Goal: Task Accomplishment & Management: Complete application form

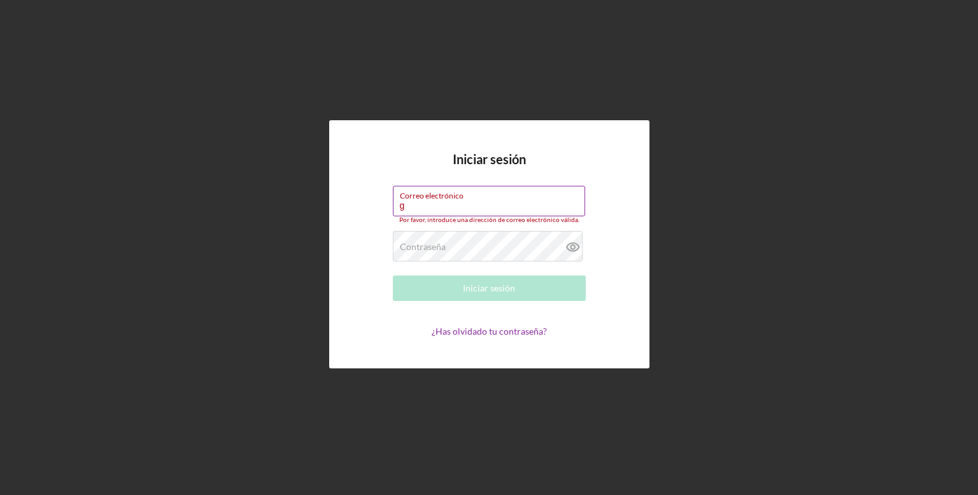
type input "[EMAIL_ADDRESS][DOMAIN_NAME]"
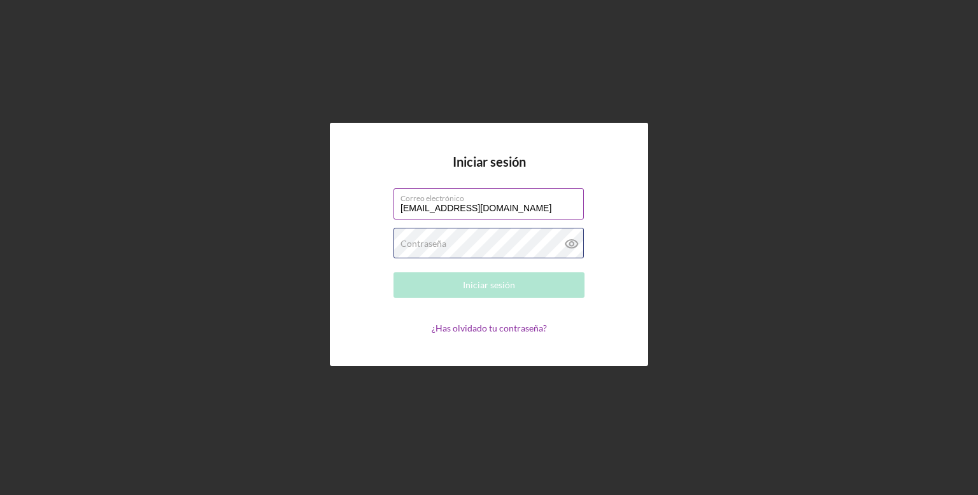
click at [513, 241] on div "Contraseña Requerido" at bounding box center [488, 244] width 191 height 32
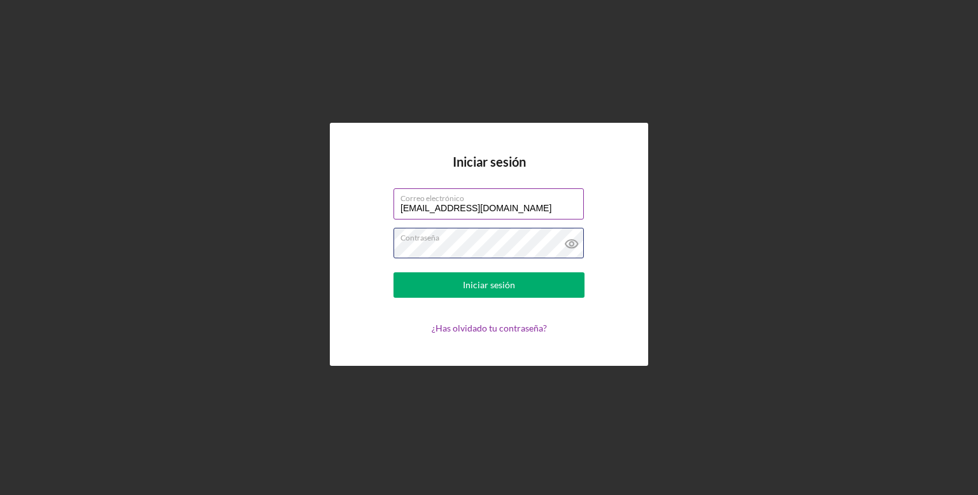
click at [393, 272] on button "Iniciar sesión" at bounding box center [488, 284] width 191 height 25
click at [571, 245] on icon at bounding box center [572, 244] width 32 height 32
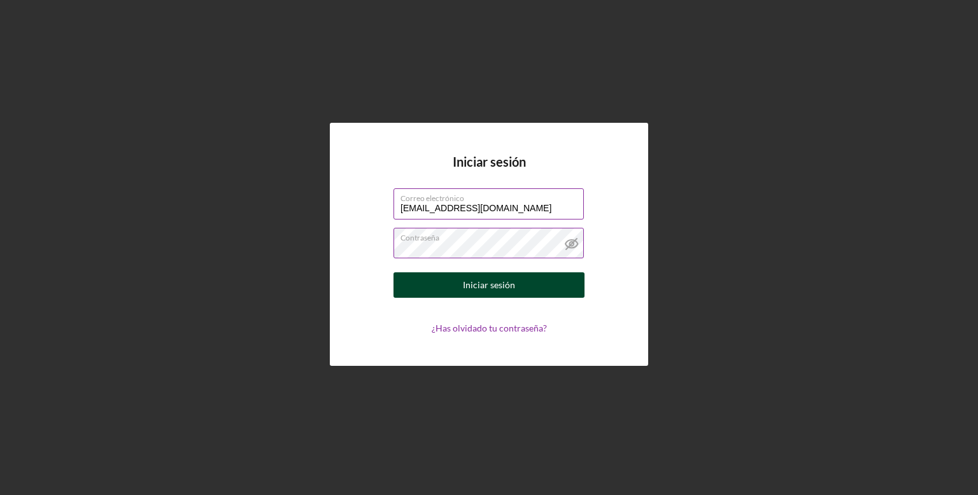
click at [539, 283] on button "Iniciar sesión" at bounding box center [488, 284] width 191 height 25
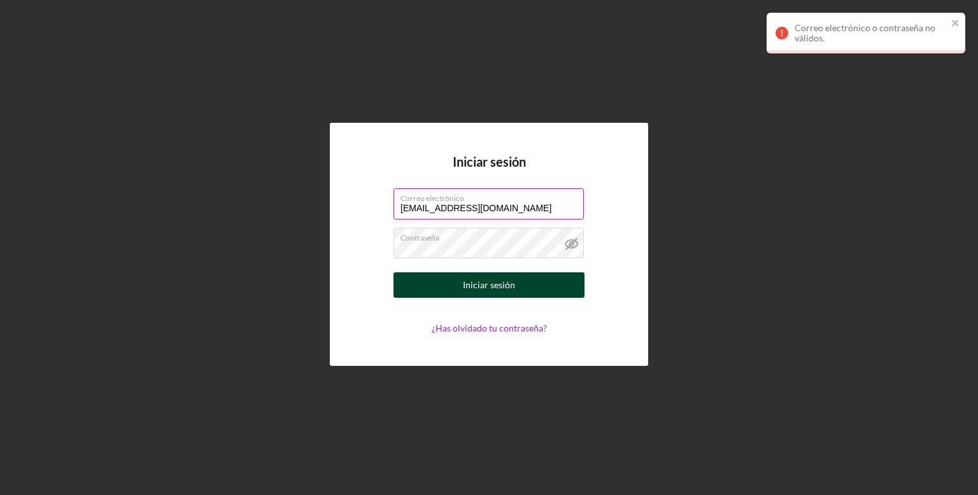
click at [502, 282] on font "Iniciar sesión" at bounding box center [489, 284] width 52 height 11
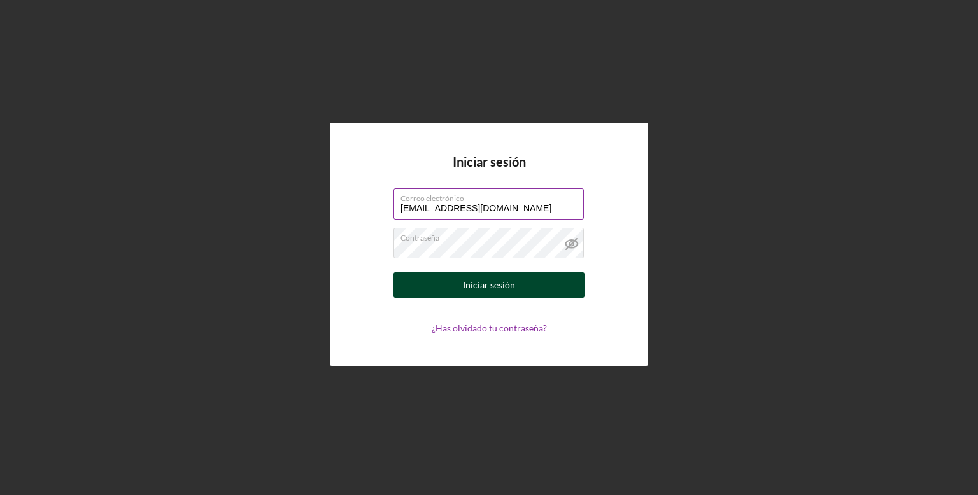
click at [414, 279] on button "Iniciar sesión" at bounding box center [488, 284] width 191 height 25
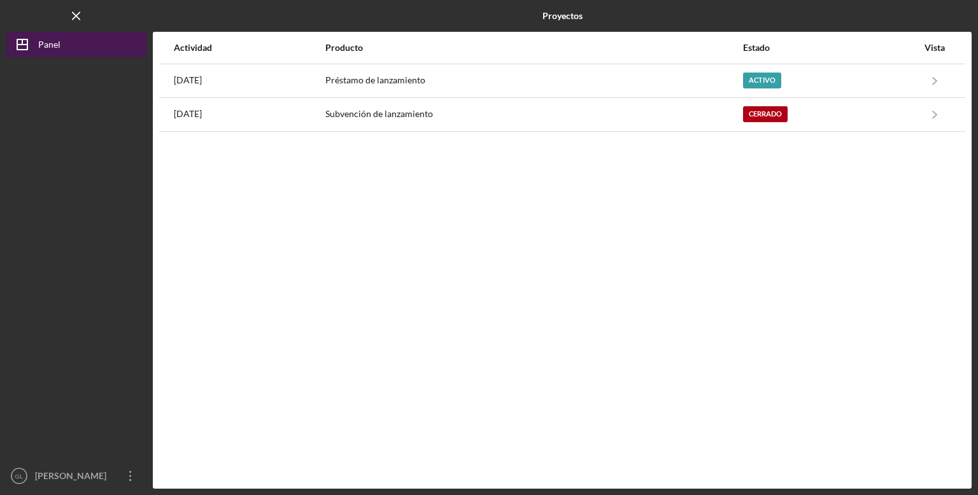
click at [87, 51] on button "Icon/Dashboard Panel" at bounding box center [76, 44] width 140 height 25
click at [209, 169] on div "Actividad Producto Estado Vista [DATE] Préstamo de lanzamiento Activo Icon/Navi…" at bounding box center [562, 260] width 819 height 457
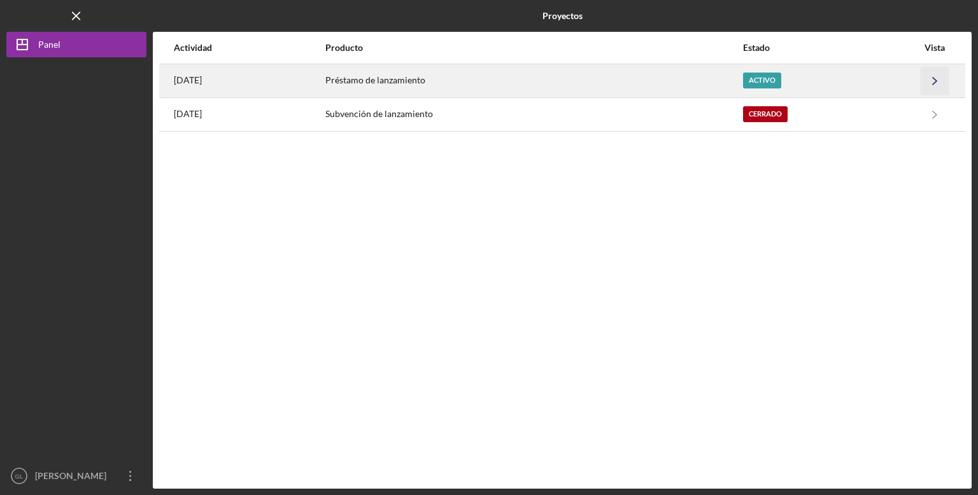
click at [943, 82] on icon "Icon/Navigate" at bounding box center [935, 80] width 29 height 29
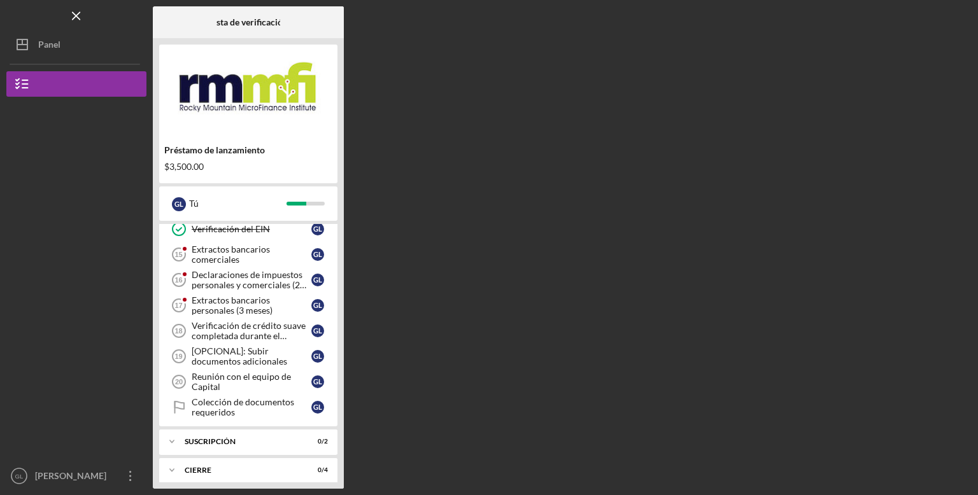
scroll to position [270, 0]
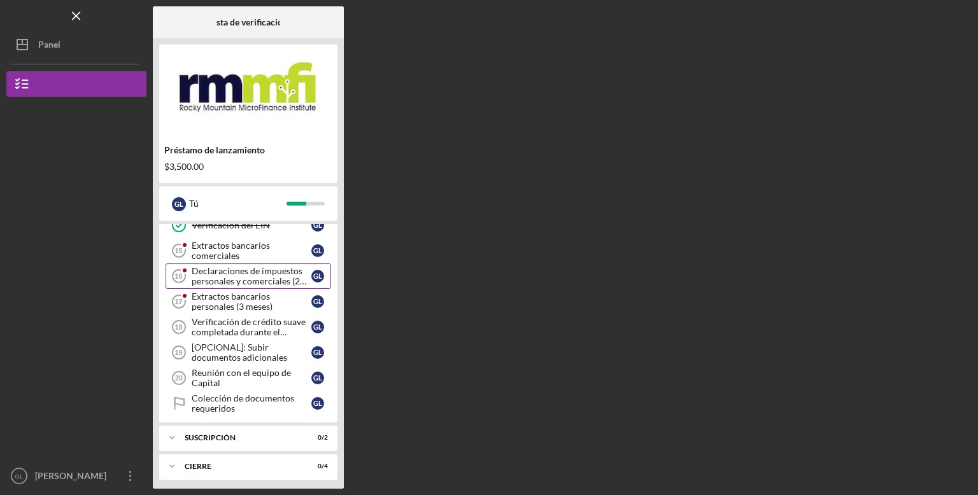
click at [269, 277] on font "Declaraciones de impuestos personales y comerciales (2 años)" at bounding box center [249, 280] width 115 height 31
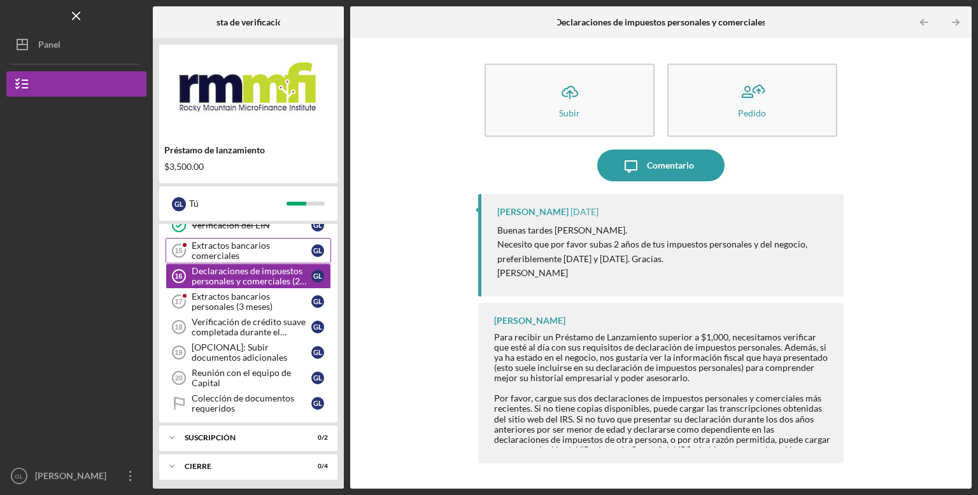
click at [216, 254] on font "Extractos bancarios comerciales" at bounding box center [231, 250] width 78 height 21
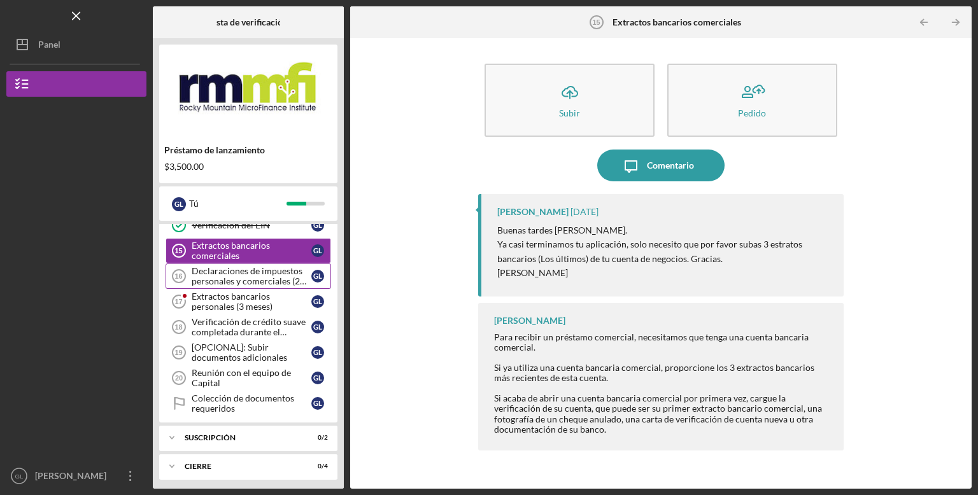
click at [208, 271] on font "Declaraciones de impuestos personales y comerciales (2 años)" at bounding box center [249, 280] width 115 height 31
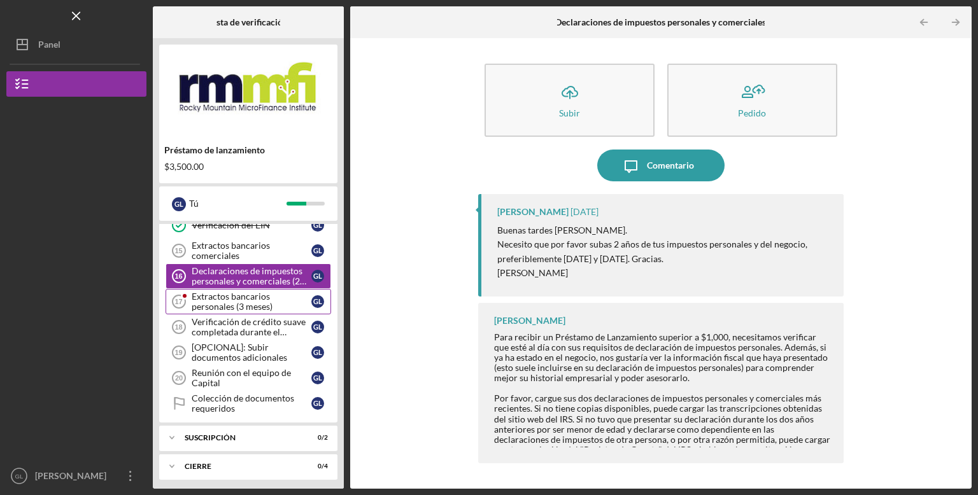
click at [230, 300] on font "Extractos bancarios personales (3 meses)" at bounding box center [232, 301] width 81 height 21
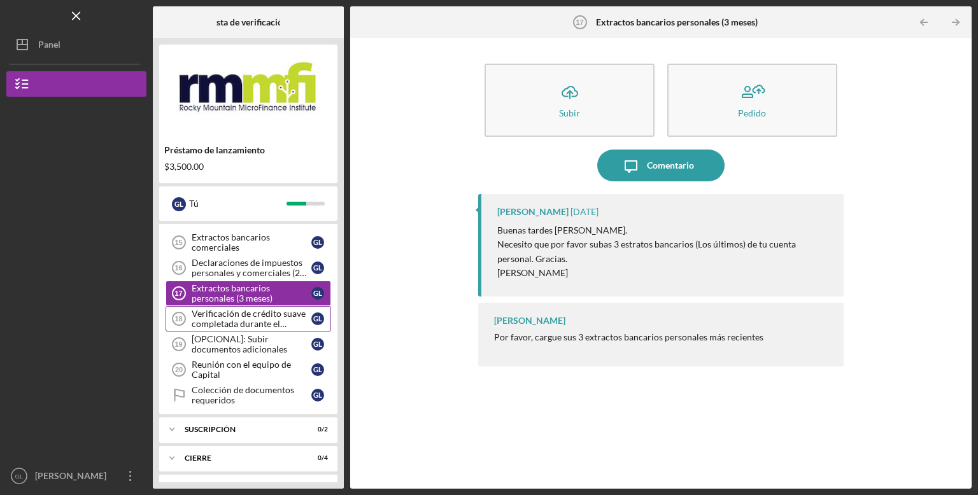
scroll to position [298, 0]
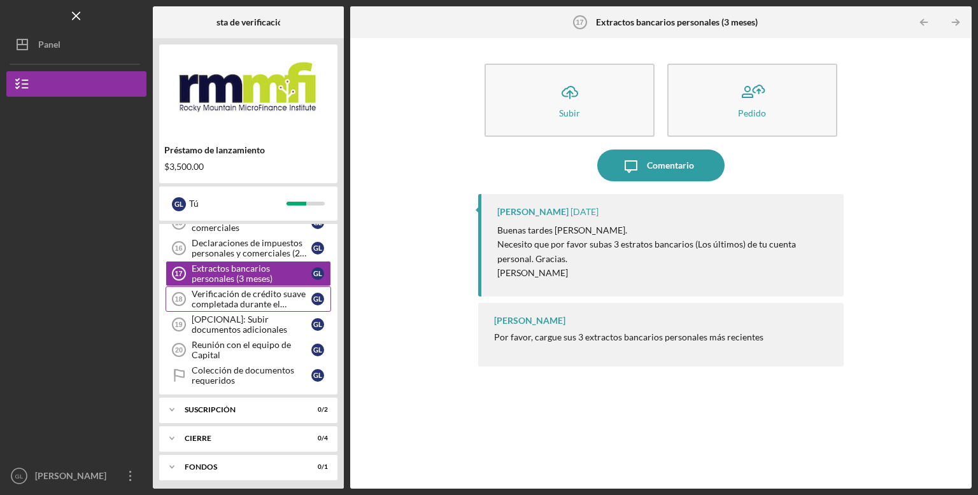
click at [229, 301] on font "Verificación de crédito suave completada durante el campamento de entrenamiento" at bounding box center [249, 308] width 114 height 41
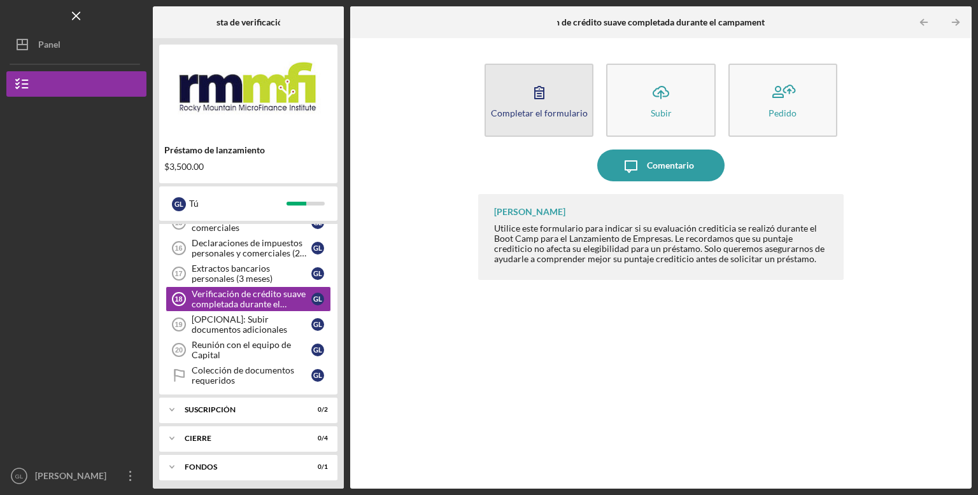
click at [523, 112] on font "Completar el formulario" at bounding box center [539, 113] width 97 height 11
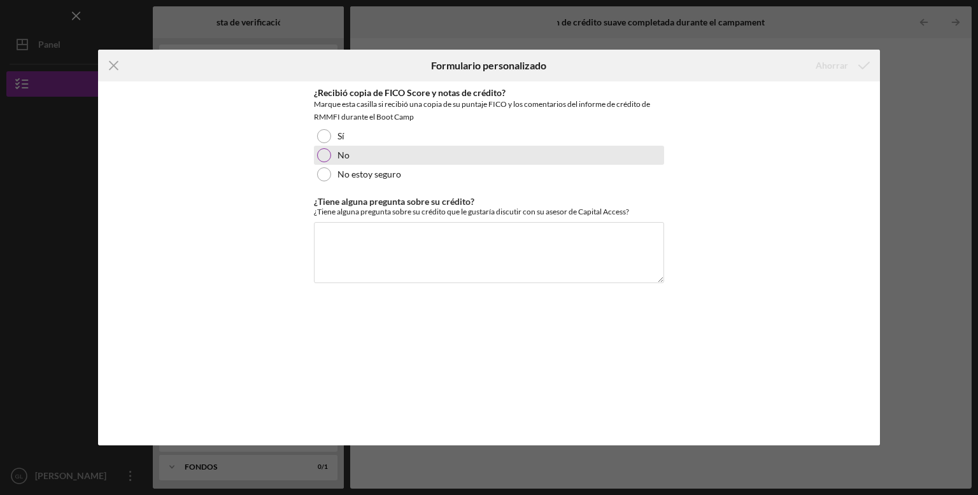
click at [322, 158] on div at bounding box center [324, 155] width 14 height 14
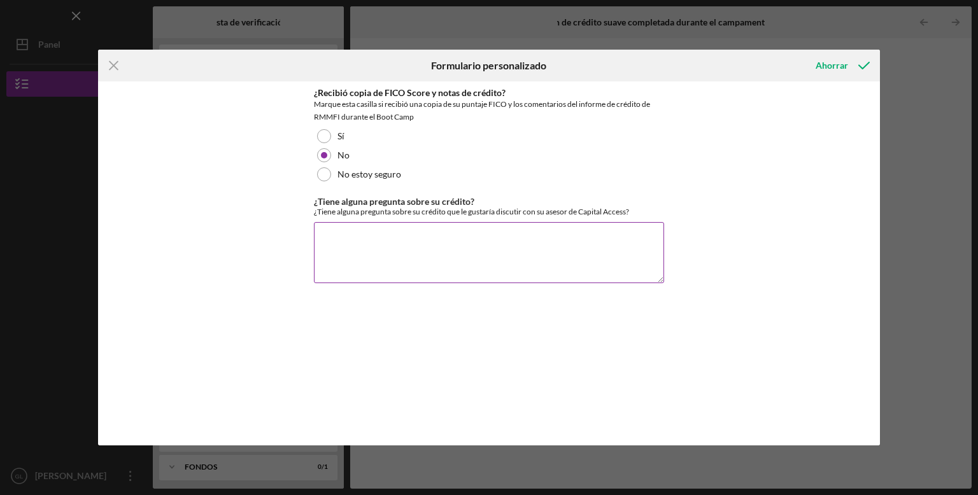
click at [388, 242] on textarea "¿Tiene alguna pregunta sobre su crédito?" at bounding box center [489, 252] width 350 height 61
type textarea "No por ahora."
click at [829, 70] on div "Ahorrar" at bounding box center [832, 65] width 32 height 25
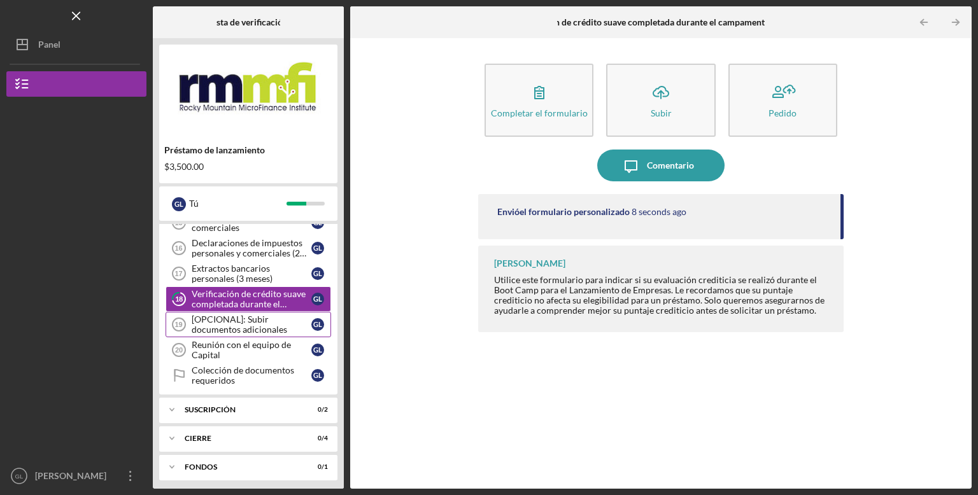
click at [237, 322] on font "[OPCIONAL]: Subir documentos adicionales" at bounding box center [239, 324] width 95 height 21
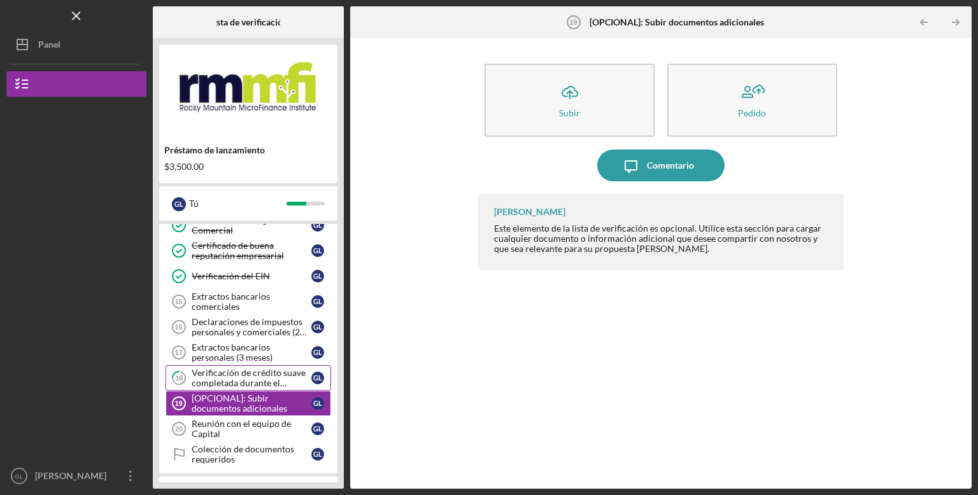
scroll to position [218, 0]
click at [229, 309] on font "Extractos bancarios comerciales" at bounding box center [231, 302] width 78 height 21
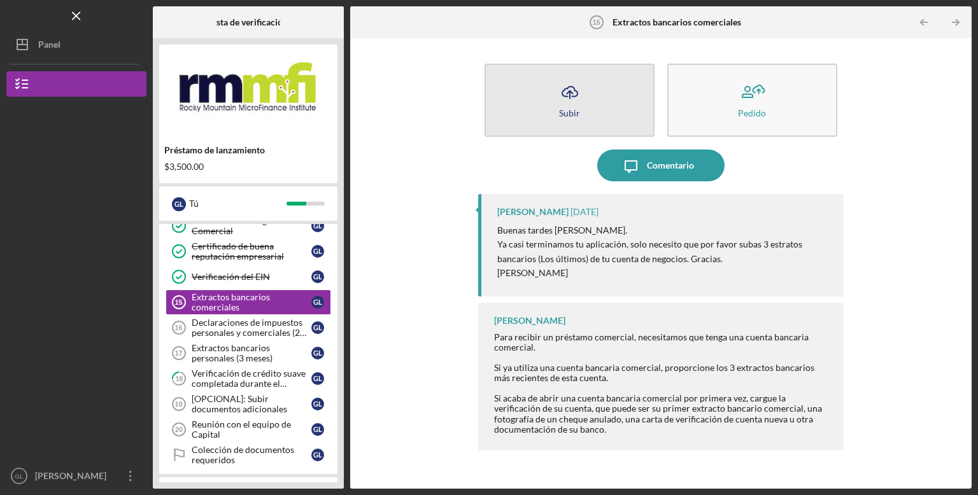
click at [566, 105] on icon "Icon/Upload" at bounding box center [570, 92] width 32 height 32
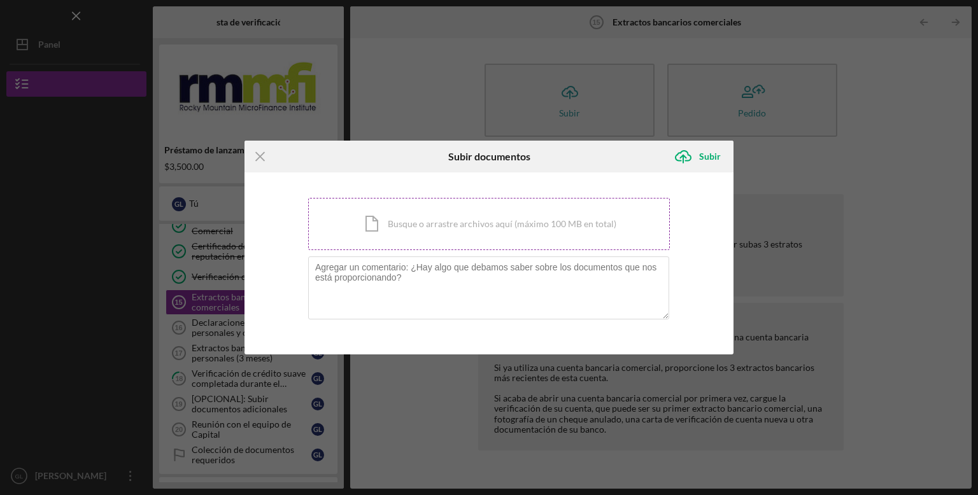
click at [517, 225] on div "Icon/Document Busque o arrastre archivos aquí (máximo 100 MB en total) Toque pa…" at bounding box center [489, 224] width 362 height 52
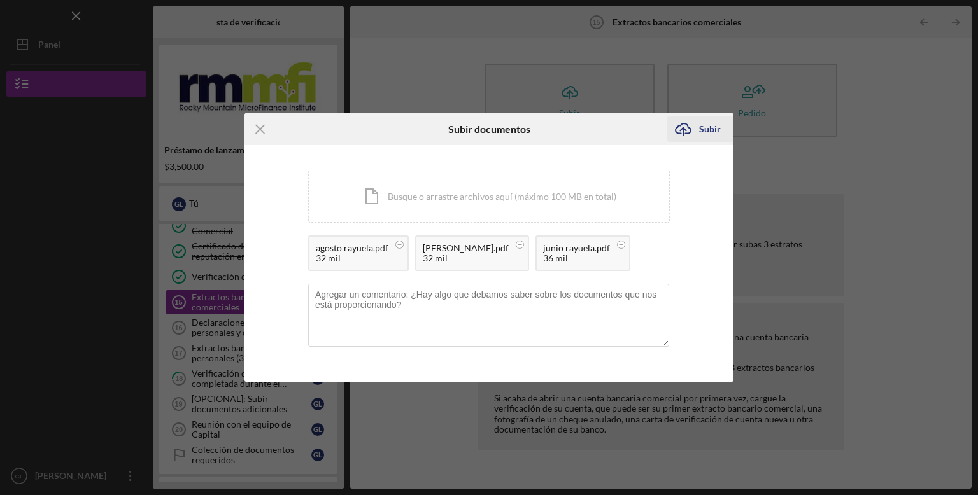
click at [705, 132] on font "Subir" at bounding box center [710, 129] width 22 height 11
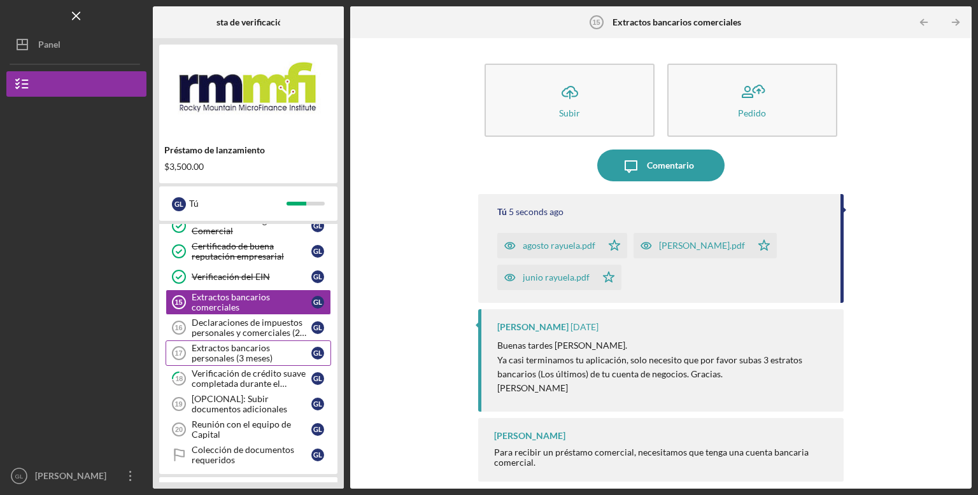
click at [228, 352] on font "Extractos bancarios personales (3 meses)" at bounding box center [232, 353] width 81 height 21
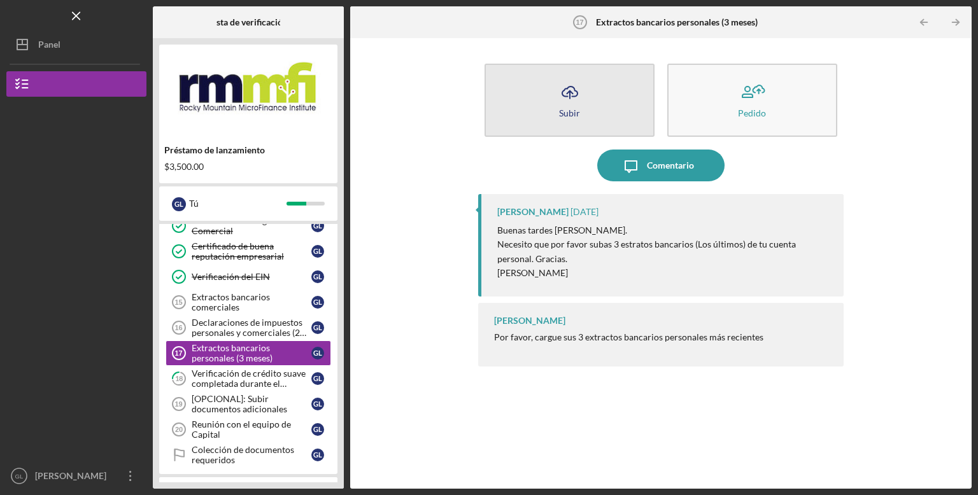
click at [562, 98] on icon "Icon/Upload" at bounding box center [570, 92] width 32 height 32
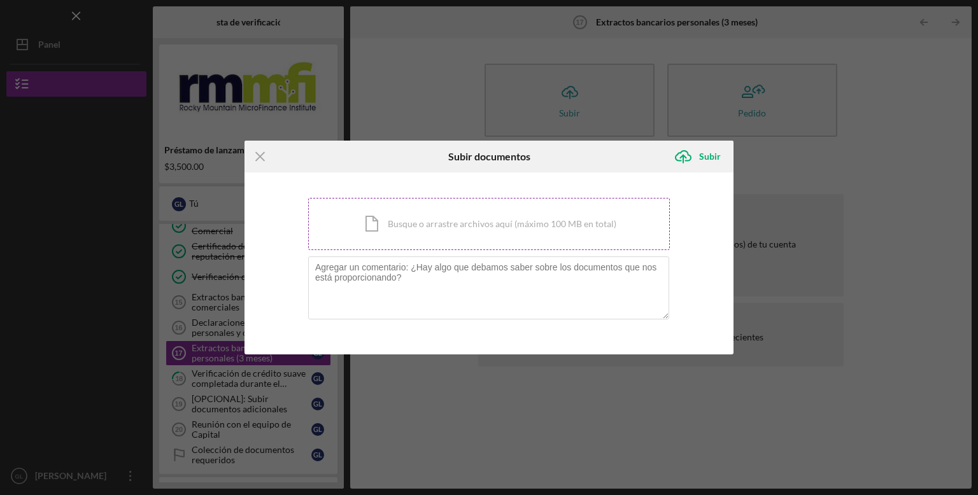
click at [459, 230] on div "Icon/Document Busque o arrastre archivos aquí (máximo 100 MB en total) Toque pa…" at bounding box center [489, 224] width 362 height 52
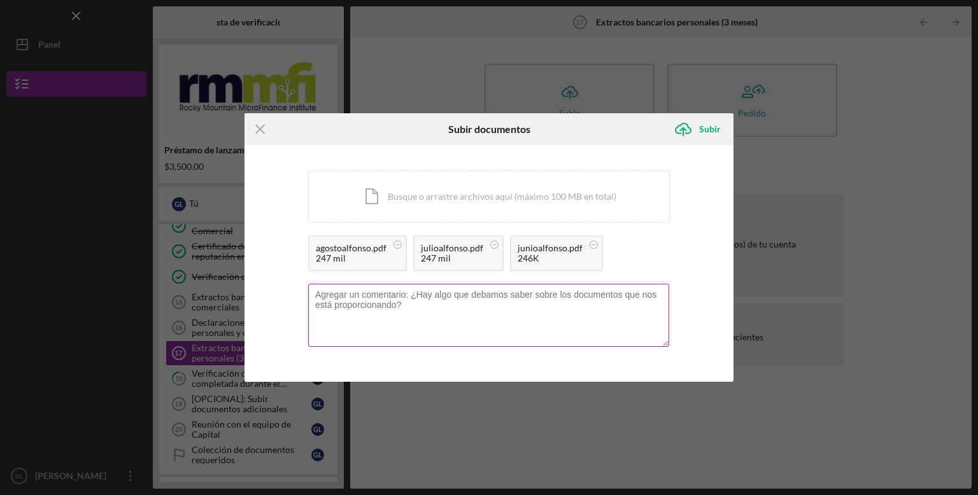
click at [366, 312] on textarea at bounding box center [488, 315] width 361 height 62
type textarea "E"
click at [531, 295] on textarea "Nota: El dinero que recibo en mi trabajo actual, no ESTA reflejado en los" at bounding box center [488, 315] width 361 height 62
click at [607, 297] on textarea "Nota: El dinero que recibo en mi trabajo actual, no esta reflejado en los estra…" at bounding box center [488, 315] width 361 height 62
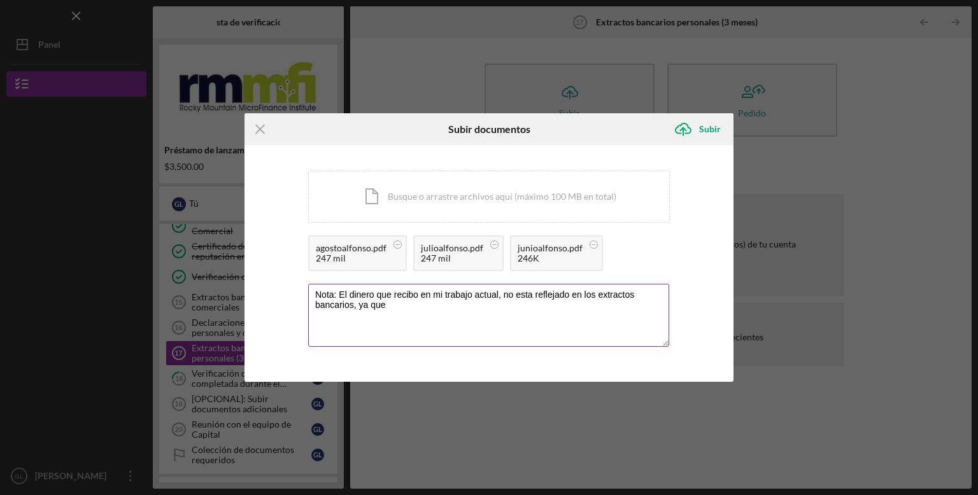
click at [341, 296] on textarea "Nota: El dinero que recibo en mi trabajo actual, no esta reflejado en los extra…" at bounding box center [488, 315] width 361 height 62
click at [520, 299] on textarea "Nota: el dinero que recibo en mi trabajo actual, no esta reflejado en los extra…" at bounding box center [488, 315] width 361 height 62
click at [466, 316] on textarea "Nota: el dinero que recibo en mi trabajo actual, no e7sta reflejado en los extr…" at bounding box center [488, 315] width 361 height 62
click at [521, 303] on textarea "Nota: el dinero que recibo en mi trabajo actual, no e7sta reflejado en los extr…" at bounding box center [488, 315] width 361 height 62
click at [522, 295] on textarea "Nota: el dinero que recibo en mi trabajo actual, no e7sta reflejado en los extr…" at bounding box center [488, 315] width 361 height 62
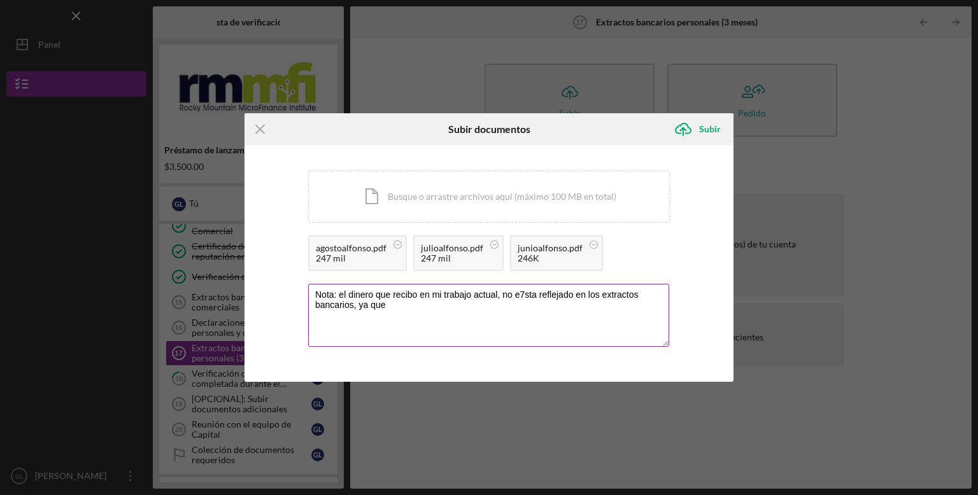
click at [524, 298] on textarea "Nota: el dinero que recibo en mi trabajo actual, no e7sta reflejado en los extr…" at bounding box center [488, 315] width 361 height 62
click at [494, 308] on textarea "Nota: el dinero que recibo en mi trabajo actual, no esta reflejado en los extra…" at bounding box center [488, 315] width 361 height 62
click at [520, 301] on textarea "Nota: el dinero que recibo en mi trabajo actual, no esta reflejado en los extra…" at bounding box center [488, 315] width 361 height 62
click at [527, 301] on textarea "Nota: el dinero que recibo en mi trabajo actual, no esta reflejado en los extra…" at bounding box center [488, 315] width 361 height 62
click at [530, 292] on textarea "Nota: el dinero que recibo en mi trabajo actual, no esta reflejado en los extra…" at bounding box center [488, 315] width 361 height 62
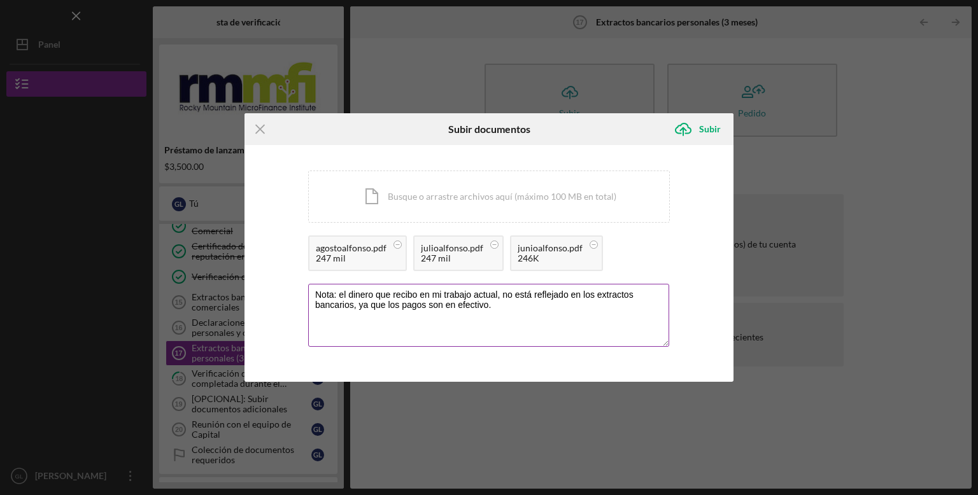
drag, startPoint x: 496, startPoint y: 306, endPoint x: 310, endPoint y: 295, distance: 186.3
click at [310, 295] on textarea "Nota: el dinero que recibo en mi trabajo actual, no está reflejado en los extra…" at bounding box center [488, 315] width 361 height 62
type textarea "Nota: el dinero que recibo en mi trabajo actual, no está reflejado en los extra…"
click at [703, 132] on font "Subir" at bounding box center [710, 129] width 22 height 11
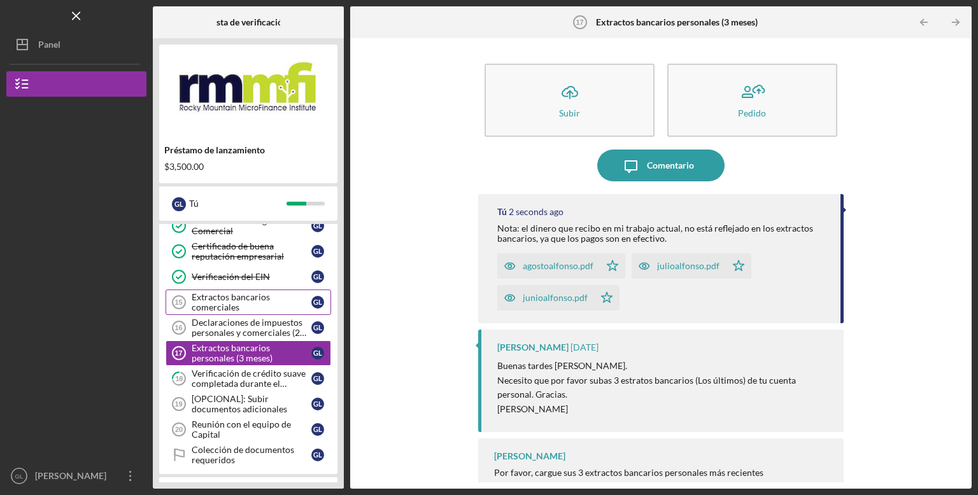
click at [237, 304] on font "Extractos bancarios comerciales" at bounding box center [231, 302] width 78 height 21
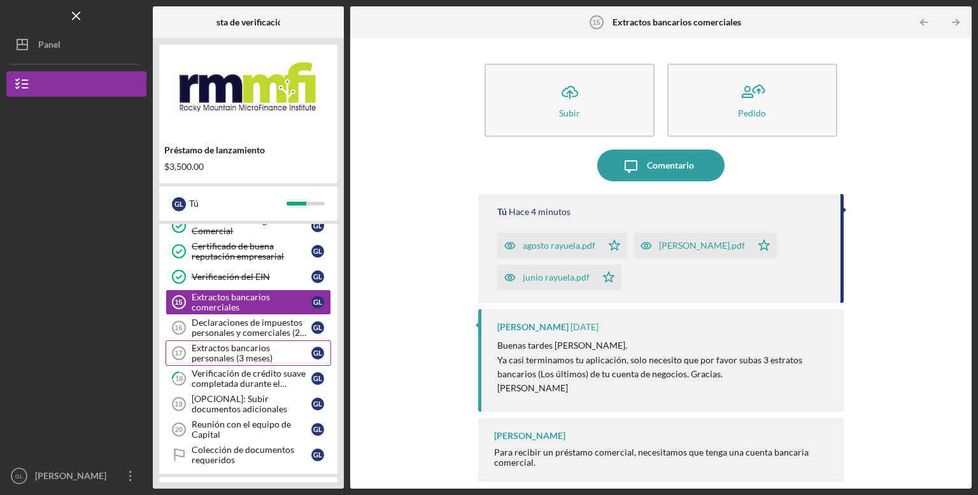
click at [243, 349] on font "Extractos bancarios personales (3 meses)" at bounding box center [232, 353] width 81 height 21
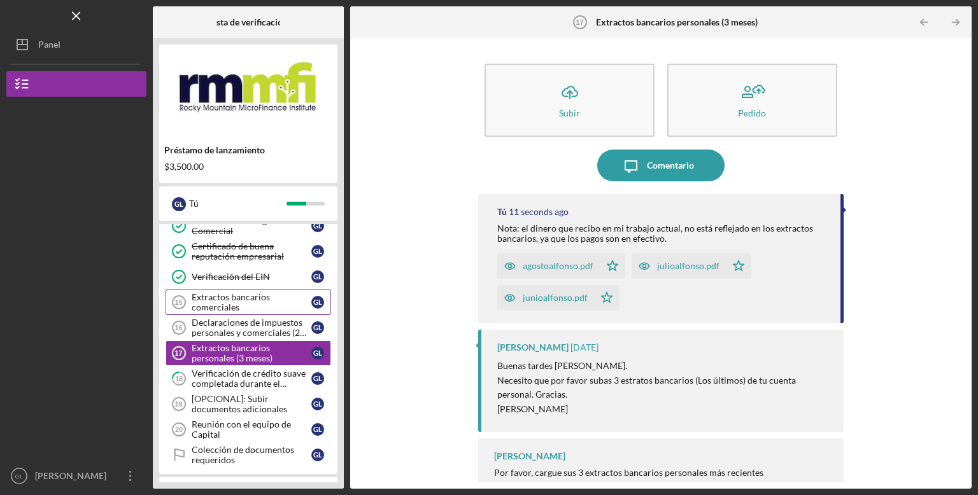
click at [255, 292] on font "Extractos bancarios comerciales" at bounding box center [231, 302] width 78 height 21
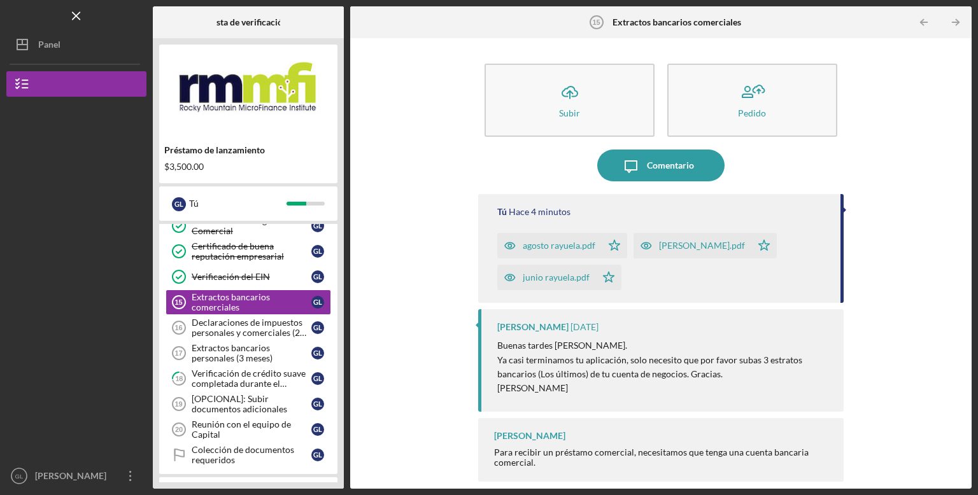
click at [660, 212] on div "Tú Hace 4 minutos" at bounding box center [662, 212] width 330 height 10
click at [844, 242] on div "Icon/Upload Subir Pedido Icon/Message Comentario Tú Hace 4 minutos agosto rayue…" at bounding box center [661, 264] width 609 height 438
click at [784, 265] on div "agosto rayuela.pdf Icon/Star Julio Rayuela.pdf Icon/Star junio rayuela.pdf Icon…" at bounding box center [662, 259] width 330 height 64
click at [534, 250] on font "agosto rayuela.pdf" at bounding box center [559, 245] width 73 height 11
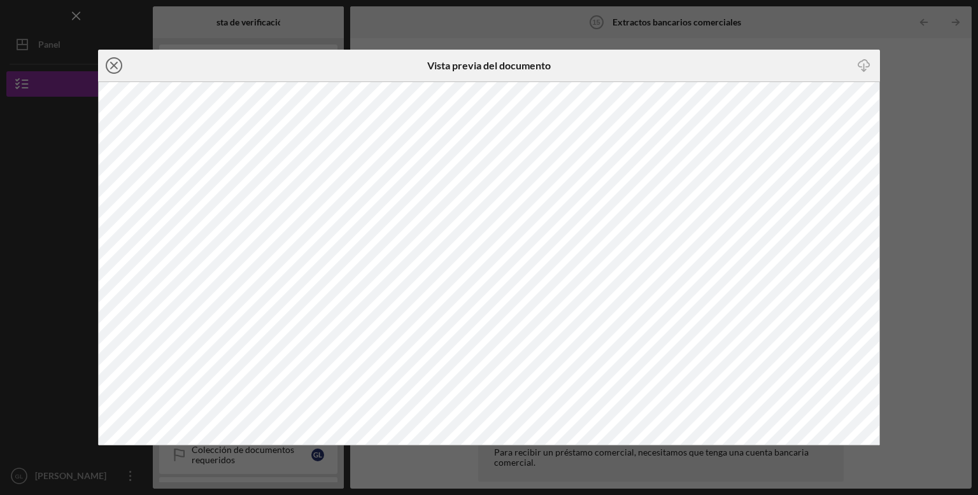
click at [112, 64] on line at bounding box center [114, 65] width 6 height 6
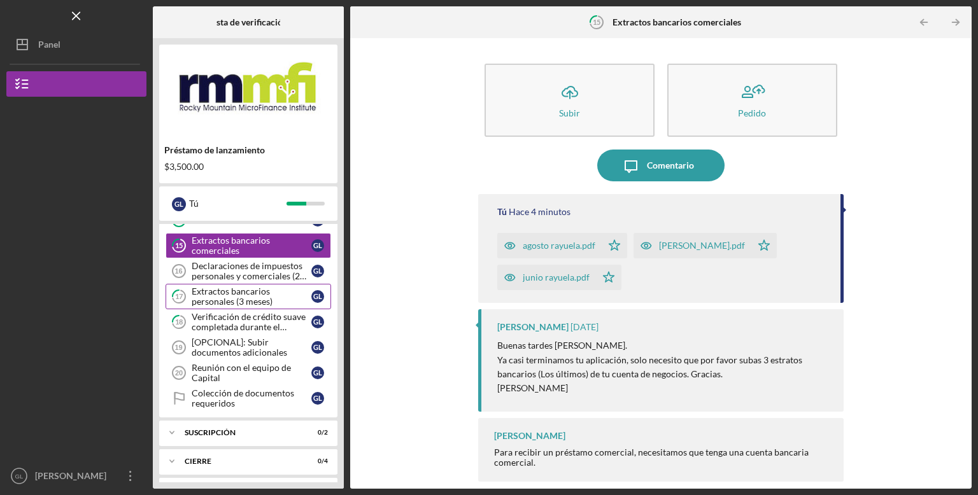
scroll to position [272, 0]
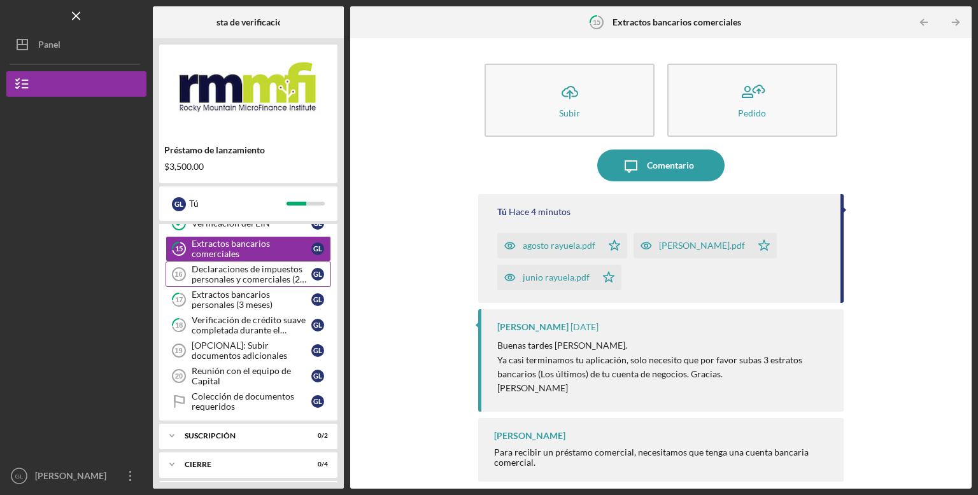
click at [236, 276] on font "Declaraciones de impuestos personales y comerciales (2 años)" at bounding box center [249, 279] width 115 height 31
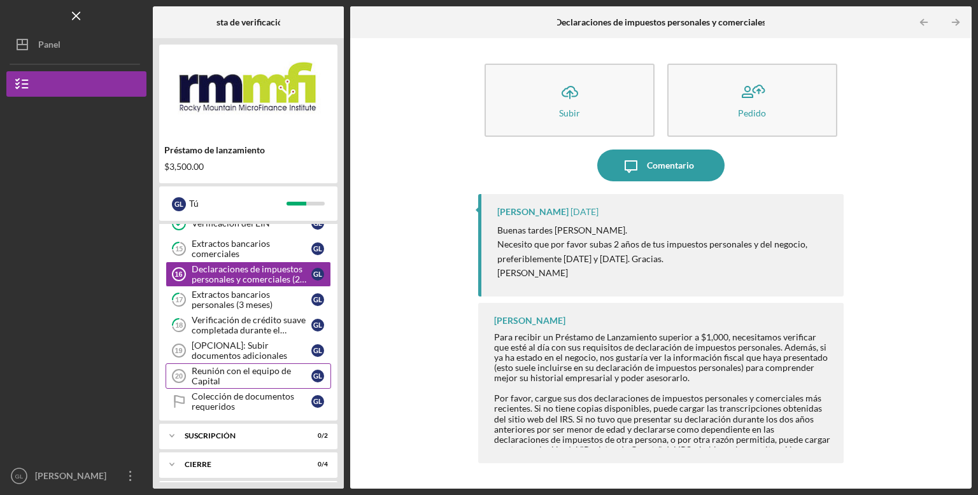
click at [247, 379] on div "Reunión con el equipo de Capital" at bounding box center [252, 376] width 120 height 20
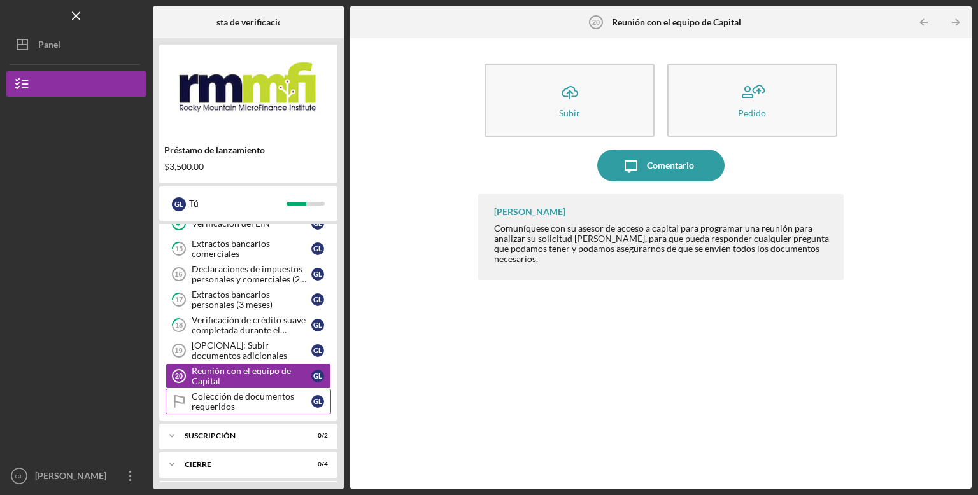
click at [242, 409] on link "Required Documents Collection Colección de documentos requeridos G L" at bounding box center [249, 401] width 166 height 25
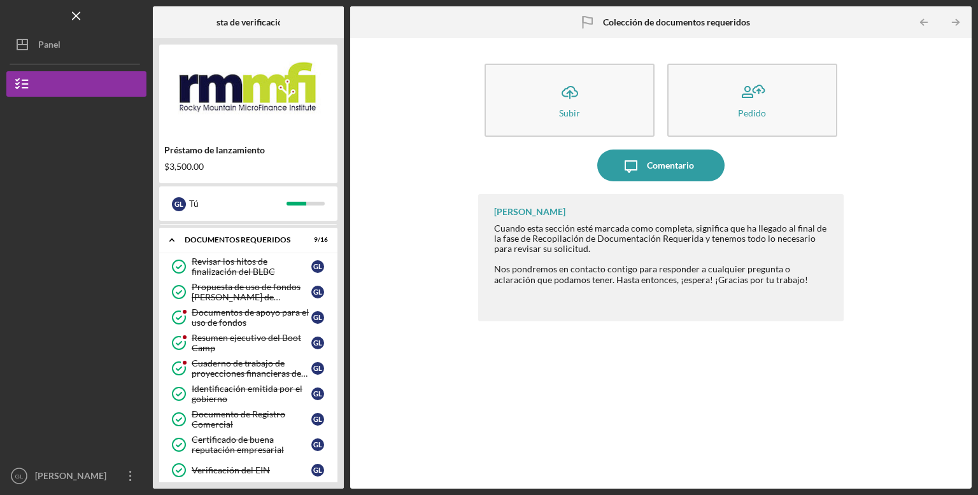
scroll to position [23, 0]
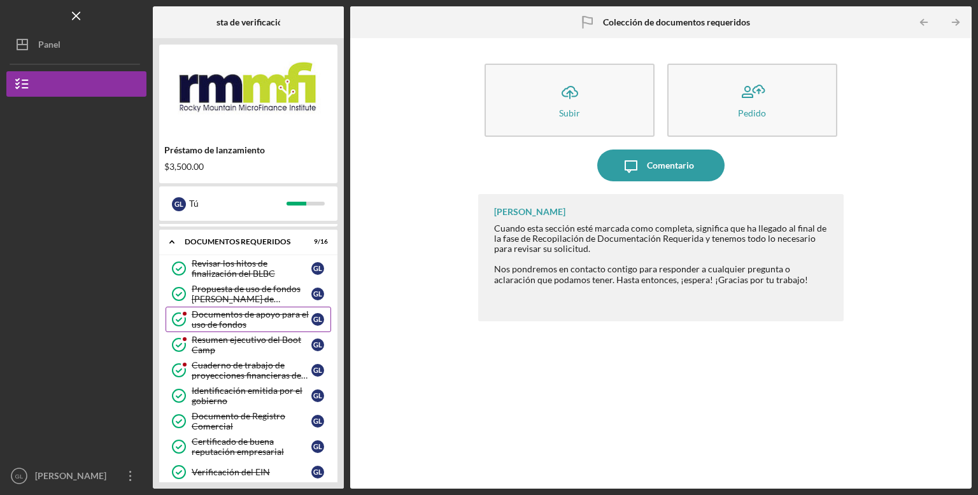
click at [247, 327] on div "Documentos de apoyo para el uso de fondos" at bounding box center [252, 319] width 120 height 20
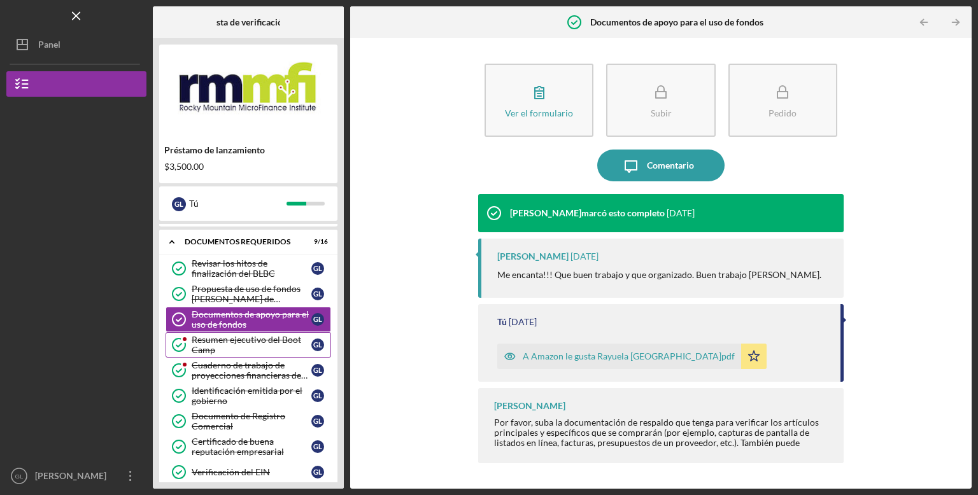
click at [251, 347] on div "Resumen ejecutivo del Boot Camp" at bounding box center [252, 345] width 120 height 20
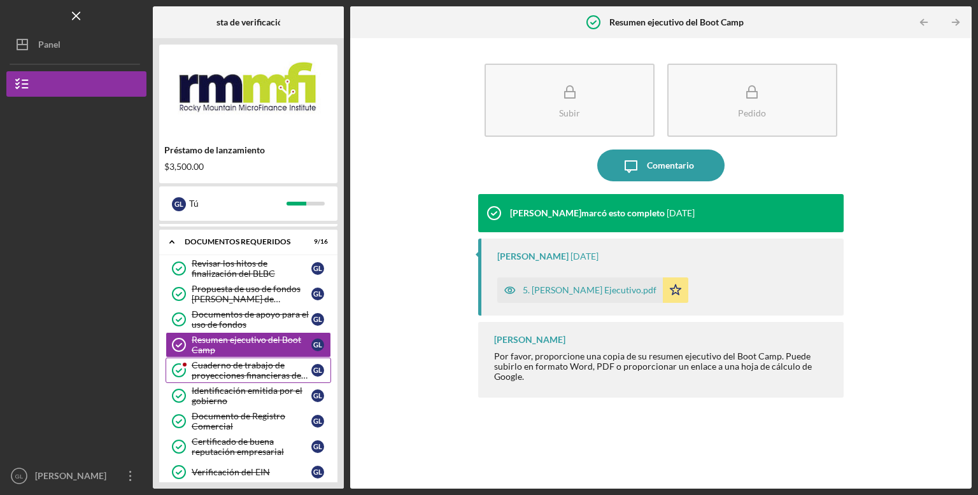
click at [228, 372] on font "Cuaderno de trabajo de proyecciones financieras de 12 meses de Boot Camp" at bounding box center [250, 375] width 116 height 31
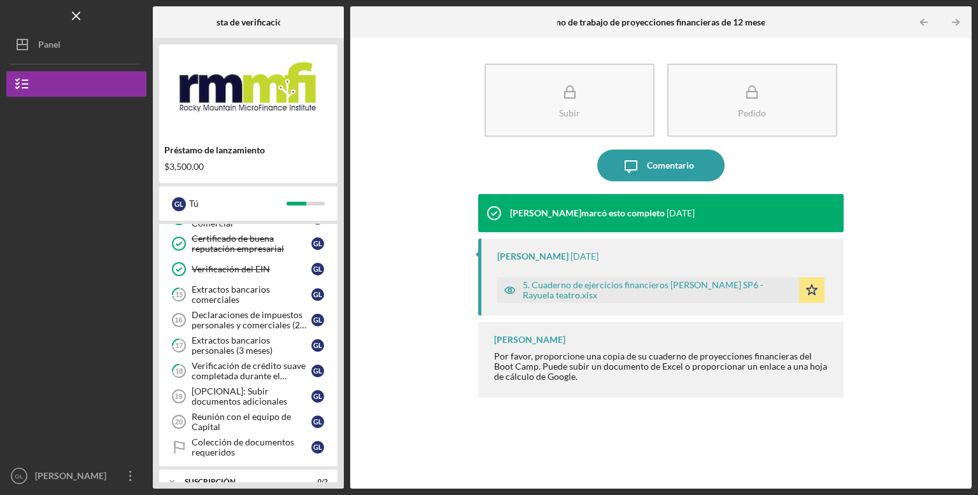
scroll to position [230, 0]
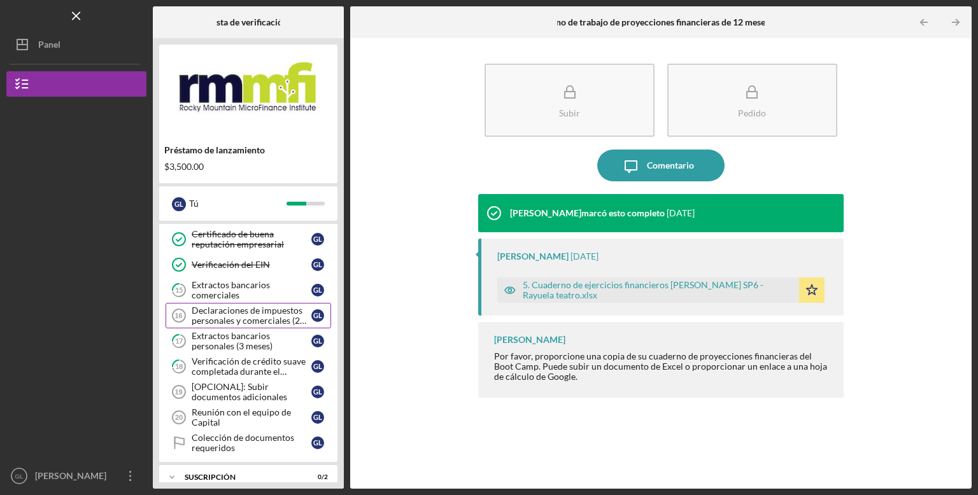
click at [244, 318] on font "Declaraciones de impuestos personales y comerciales (2 años)" at bounding box center [249, 320] width 115 height 31
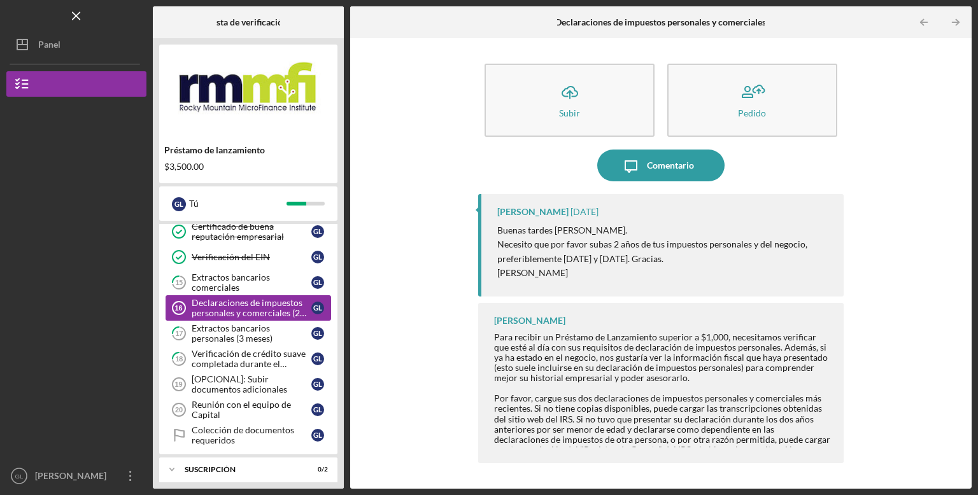
scroll to position [239, 0]
click at [247, 375] on font "[OPCIONAL]: Subir documentos adicionales" at bounding box center [239, 382] width 95 height 21
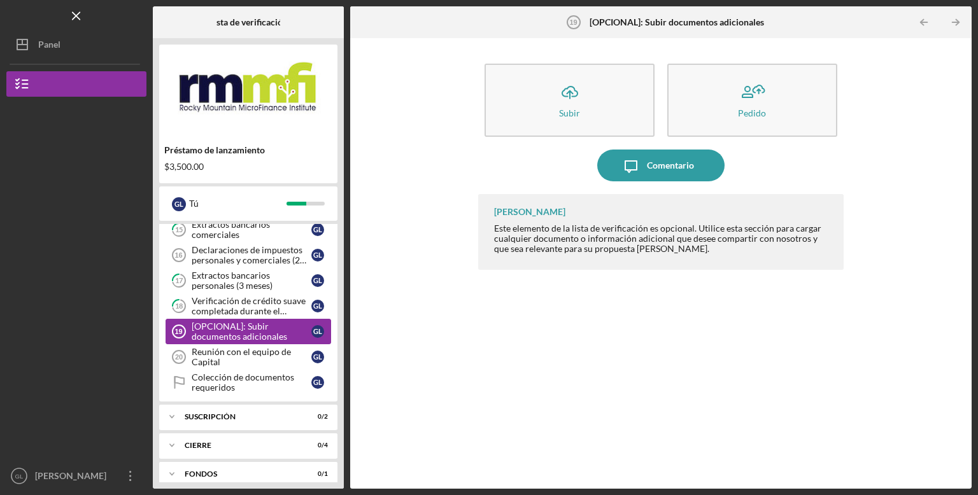
scroll to position [298, 0]
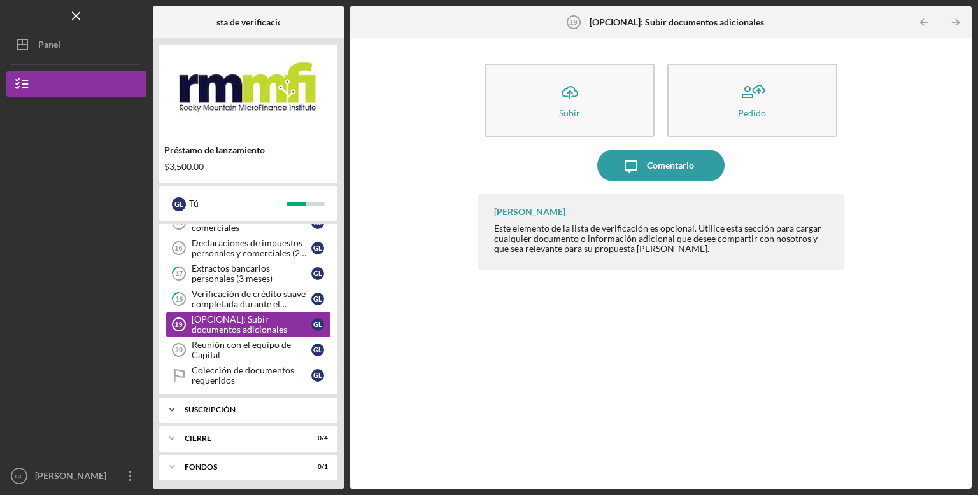
click at [257, 409] on div "Icon/Expander Suscripción 0 / 2" at bounding box center [248, 409] width 178 height 25
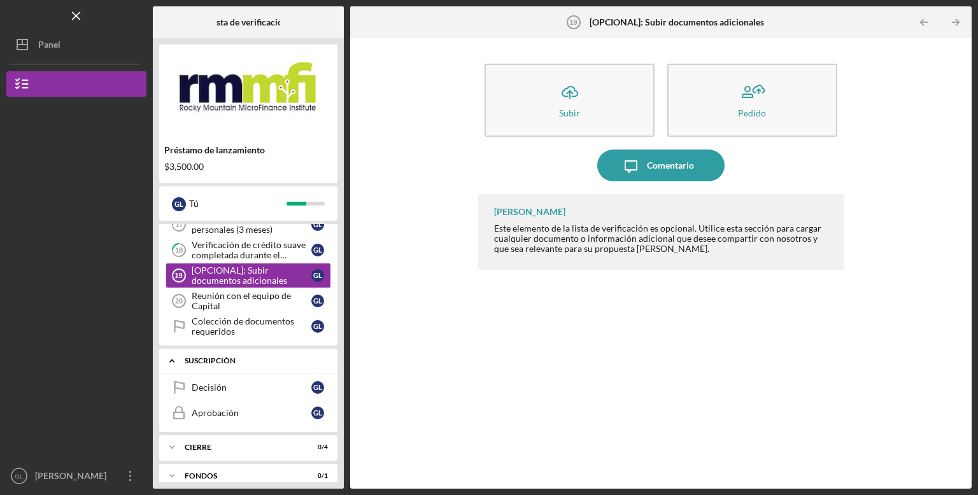
scroll to position [356, 0]
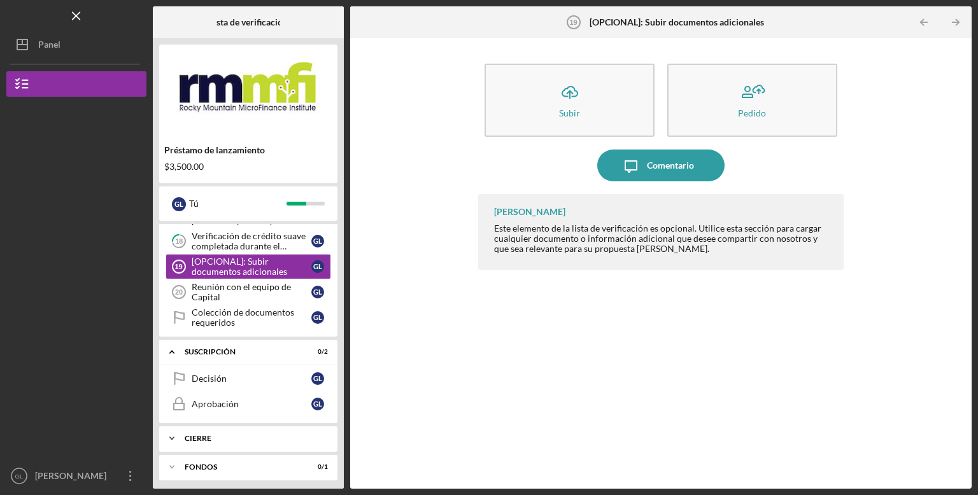
click at [255, 435] on div "Cierre" at bounding box center [253, 439] width 137 height 8
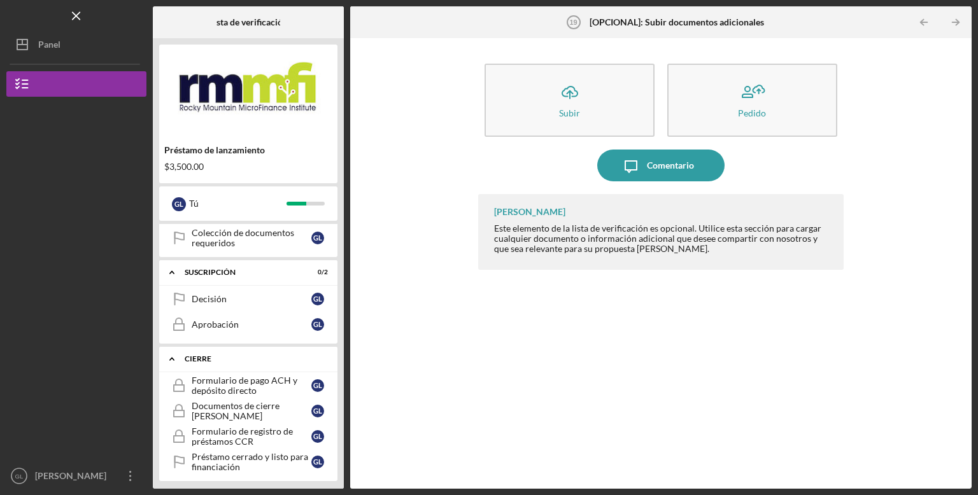
scroll to position [463, 0]
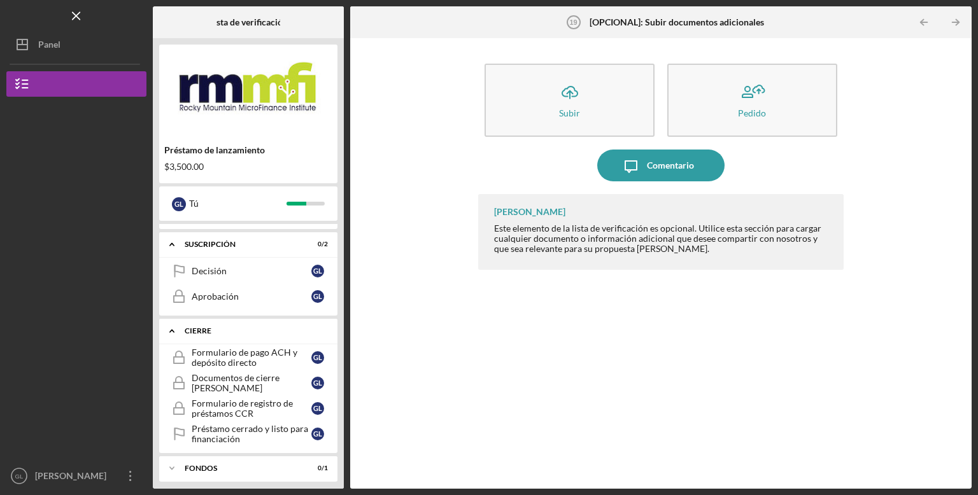
click at [263, 328] on div "Cierre" at bounding box center [253, 331] width 137 height 8
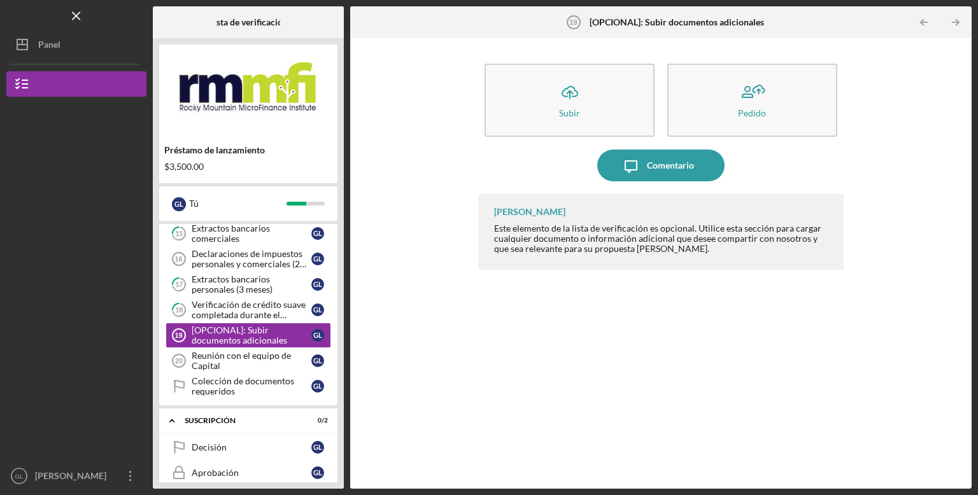
scroll to position [286, 0]
click at [266, 418] on div "Suscripción" at bounding box center [253, 422] width 137 height 8
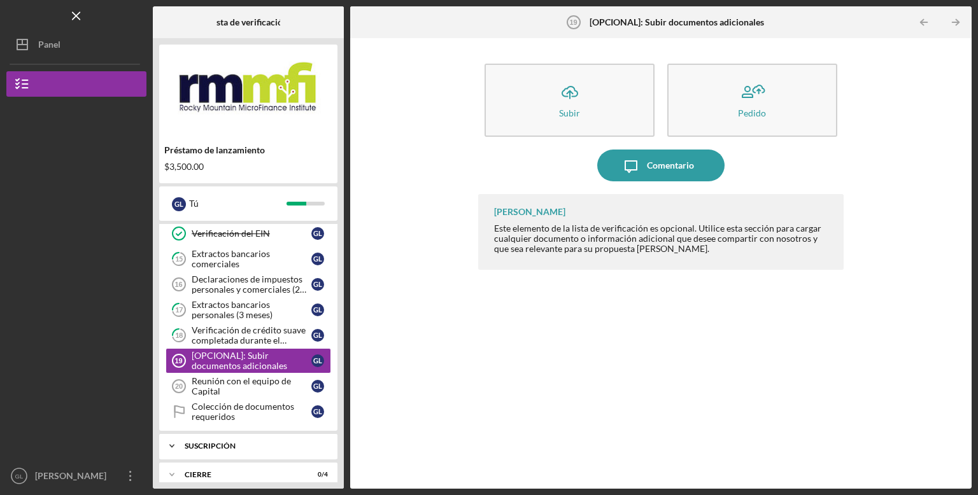
scroll to position [262, 0]
